Goal: Information Seeking & Learning: Learn about a topic

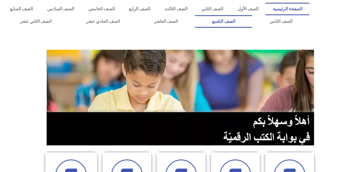
click at [195, 15] on link "الصف التاسع" at bounding box center [223, 21] width 57 height 12
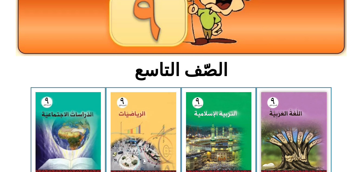
scroll to position [97, 0]
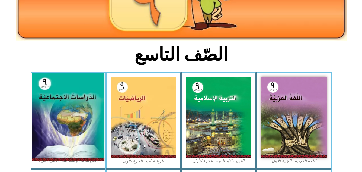
click at [67, 138] on img at bounding box center [68, 117] width 72 height 89
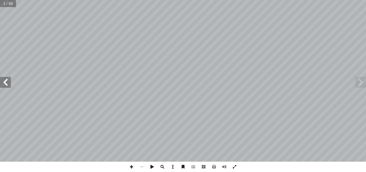
click at [232, 166] on span at bounding box center [234, 166] width 10 height 10
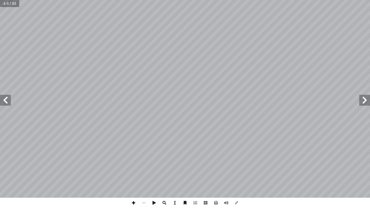
click at [133, 171] on span at bounding box center [134, 203] width 10 height 10
click at [0, 101] on span at bounding box center [5, 100] width 11 height 11
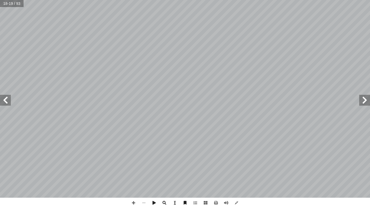
click at [0, 101] on span at bounding box center [5, 100] width 11 height 11
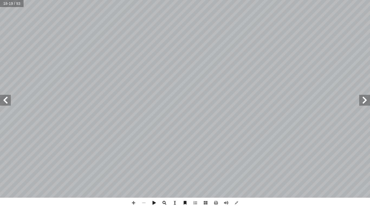
click at [0, 101] on span at bounding box center [5, 100] width 11 height 11
click at [133, 171] on span at bounding box center [134, 203] width 10 height 10
click at [7, 101] on span at bounding box center [5, 100] width 11 height 11
click at [365, 100] on span at bounding box center [365, 100] width 11 height 11
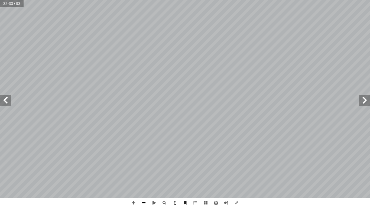
click at [144, 171] on span at bounding box center [144, 203] width 10 height 10
click at [363, 97] on span at bounding box center [365, 100] width 11 height 11
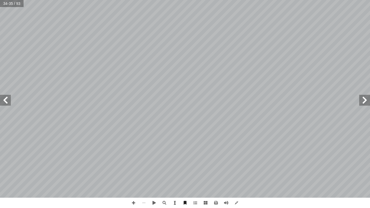
click at [366, 101] on span at bounding box center [365, 100] width 11 height 11
click at [135, 171] on span at bounding box center [134, 203] width 10 height 10
click at [144, 171] on span at bounding box center [144, 203] width 10 height 10
click at [5, 99] on span at bounding box center [5, 100] width 11 height 11
click at [132, 171] on span at bounding box center [134, 203] width 10 height 10
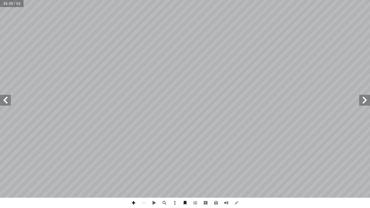
click at [135, 171] on span at bounding box center [134, 203] width 10 height 10
